Goal: Task Accomplishment & Management: Manage account settings

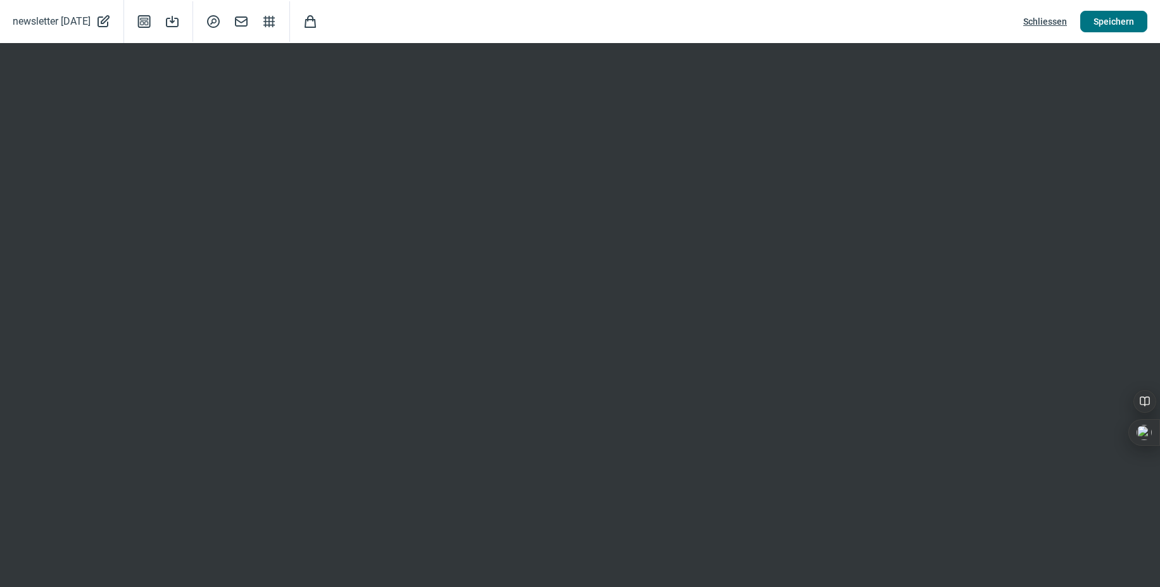
click at [1108, 19] on span "Speichern" at bounding box center [1114, 21] width 41 height 20
click at [1048, 21] on span "Schliessen" at bounding box center [1046, 21] width 44 height 20
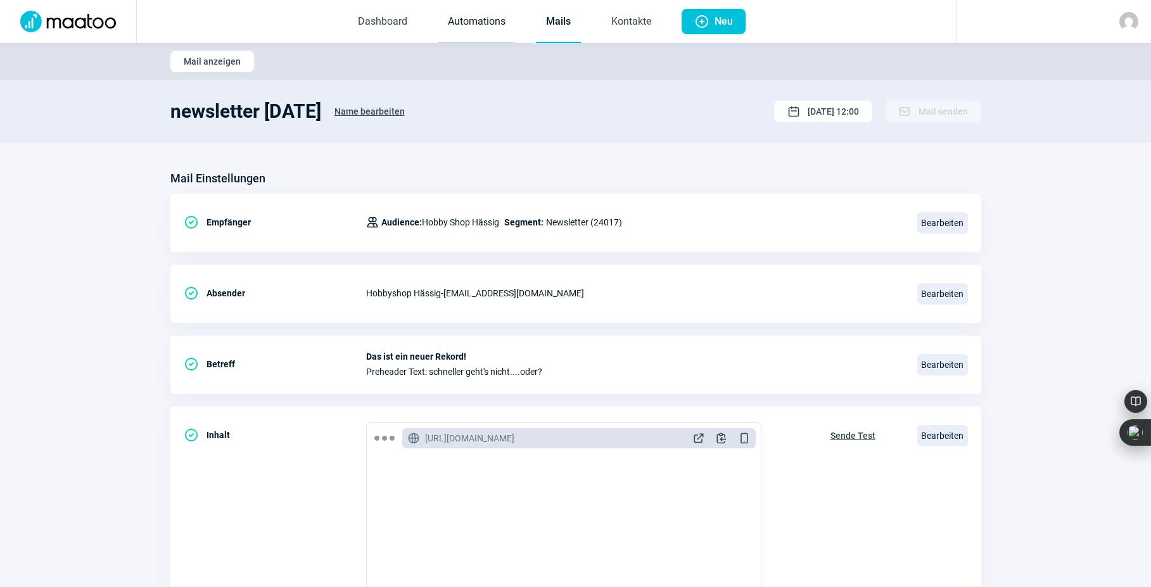
click at [471, 20] on link "Automations" at bounding box center [477, 22] width 78 height 42
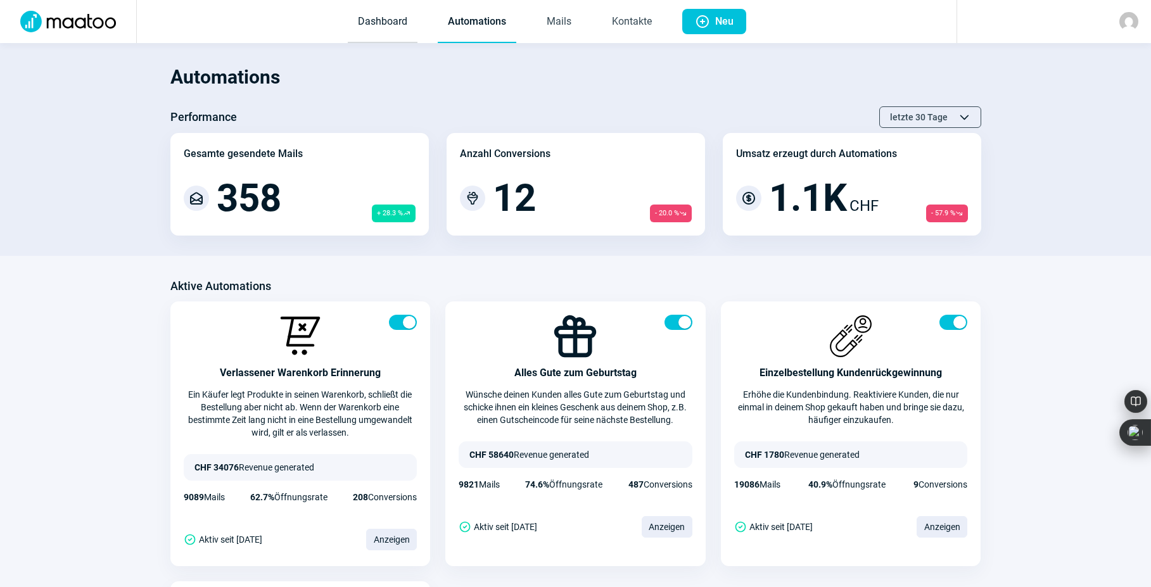
click at [384, 17] on link "Dashboard" at bounding box center [383, 22] width 70 height 42
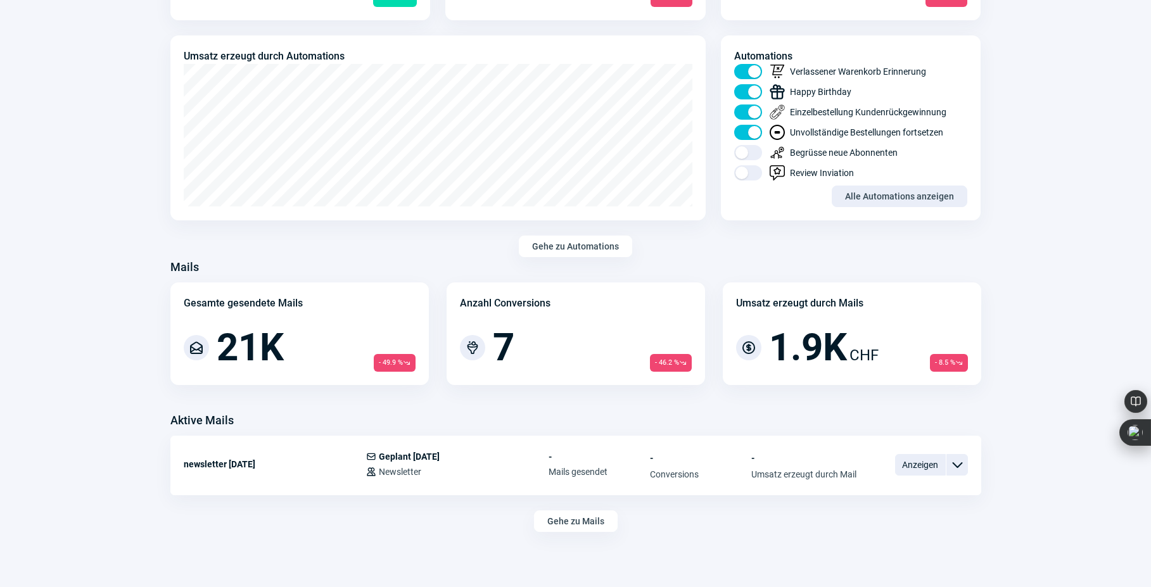
scroll to position [190, 0]
